Goal: Find specific page/section: Find specific page/section

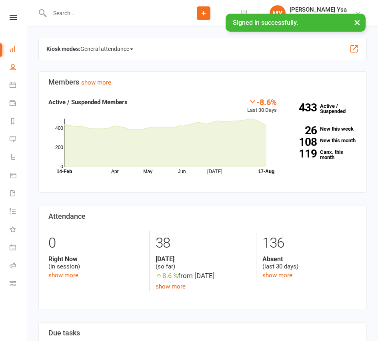
click at [12, 71] on link "People" at bounding box center [19, 68] width 18 height 18
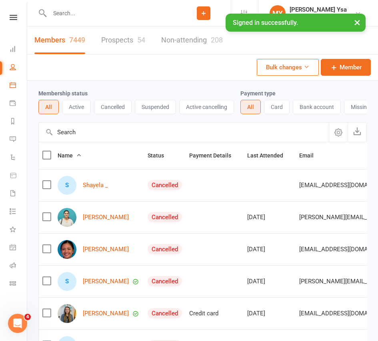
click at [15, 91] on link "Calendar" at bounding box center [19, 86] width 18 height 18
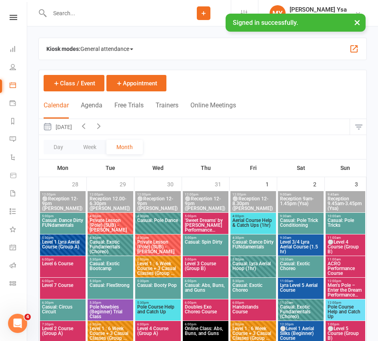
click at [358, 125] on button "button" at bounding box center [358, 127] width 17 height 16
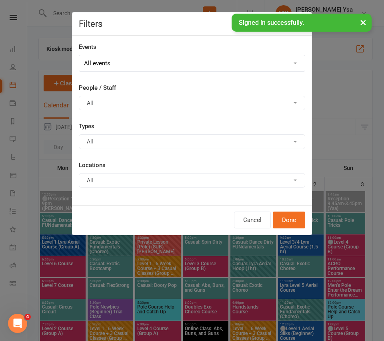
click at [124, 105] on button "All" at bounding box center [192, 103] width 226 height 14
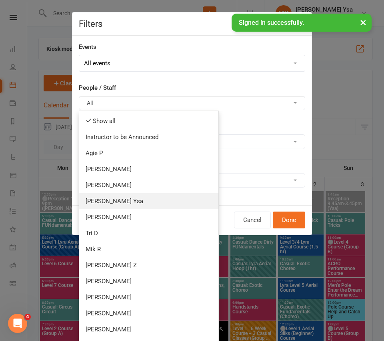
click at [126, 202] on link "[PERSON_NAME] Ysa" at bounding box center [148, 201] width 139 height 16
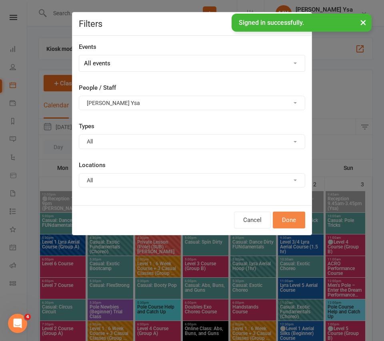
click at [282, 217] on button "Done" at bounding box center [289, 219] width 32 height 17
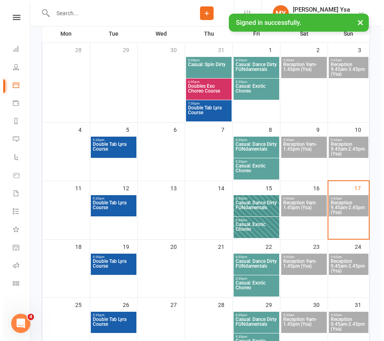
scroll to position [86, 0]
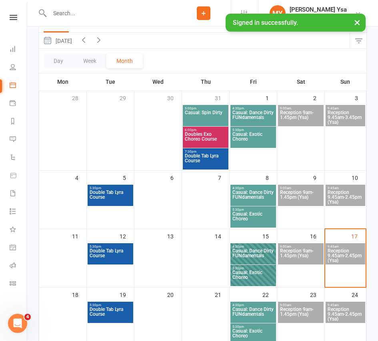
click at [209, 111] on span "Casual: Spin Dirty" at bounding box center [205, 117] width 42 height 14
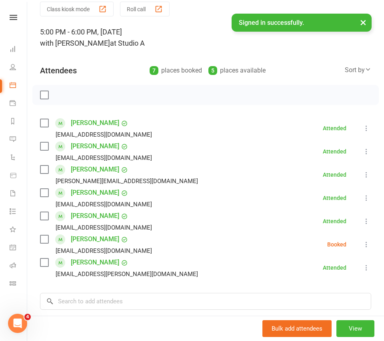
scroll to position [48, 0]
